Goal: Browse casually

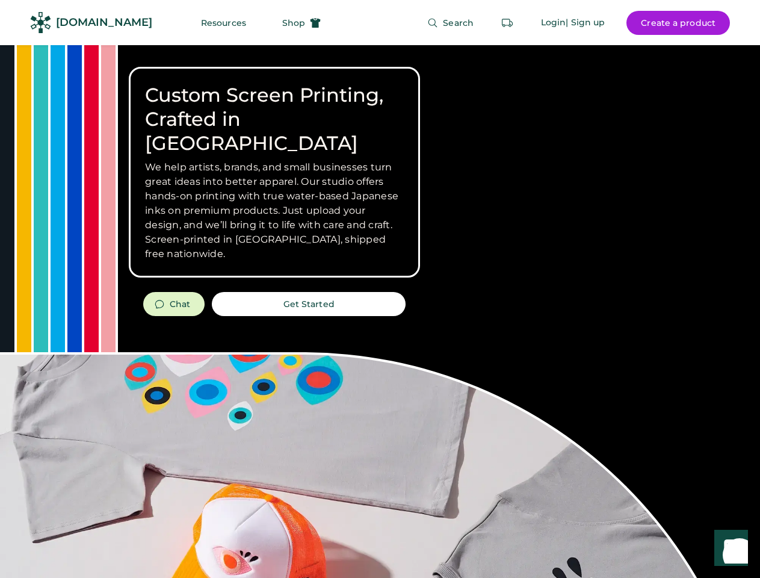
click at [380, 289] on div "Custom Screen Printing, Crafted in [GEOGRAPHIC_DATA] We help artists, brands, a…" at bounding box center [380, 427] width 760 height 764
click at [380, 311] on div "Custom Screen Printing, Crafted in [GEOGRAPHIC_DATA] We help artists, brands, a…" at bounding box center [380, 427] width 760 height 764
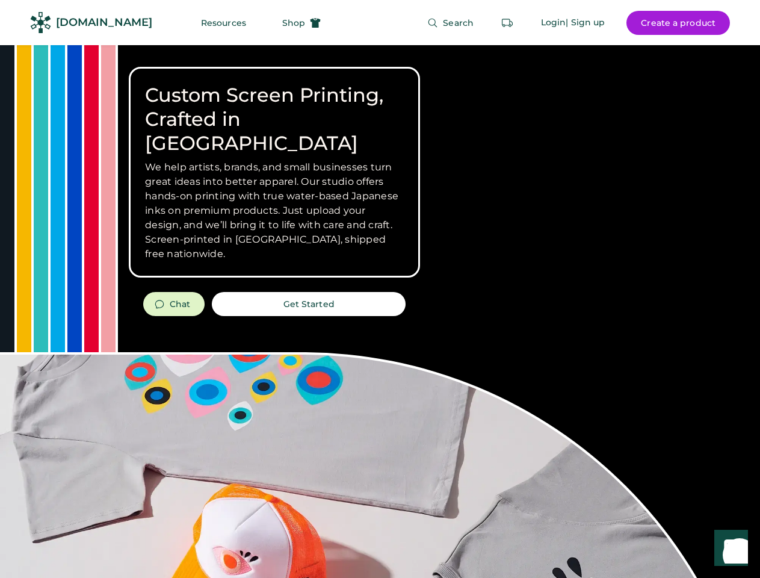
click at [380, 311] on div "Custom Screen Printing, Crafted in [GEOGRAPHIC_DATA] We help artists, brands, a…" at bounding box center [380, 427] width 760 height 764
click at [274, 172] on h3 "We help artists, brands, and small businesses turn great ideas into better appa…" at bounding box center [274, 210] width 259 height 101
click at [274, 160] on h3 "We help artists, brands, and small businesses turn great ideas into better appa…" at bounding box center [274, 210] width 259 height 101
click at [274, 107] on h1 "Custom Screen Printing, Crafted in [GEOGRAPHIC_DATA]" at bounding box center [274, 119] width 259 height 72
